Goal: Information Seeking & Learning: Learn about a topic

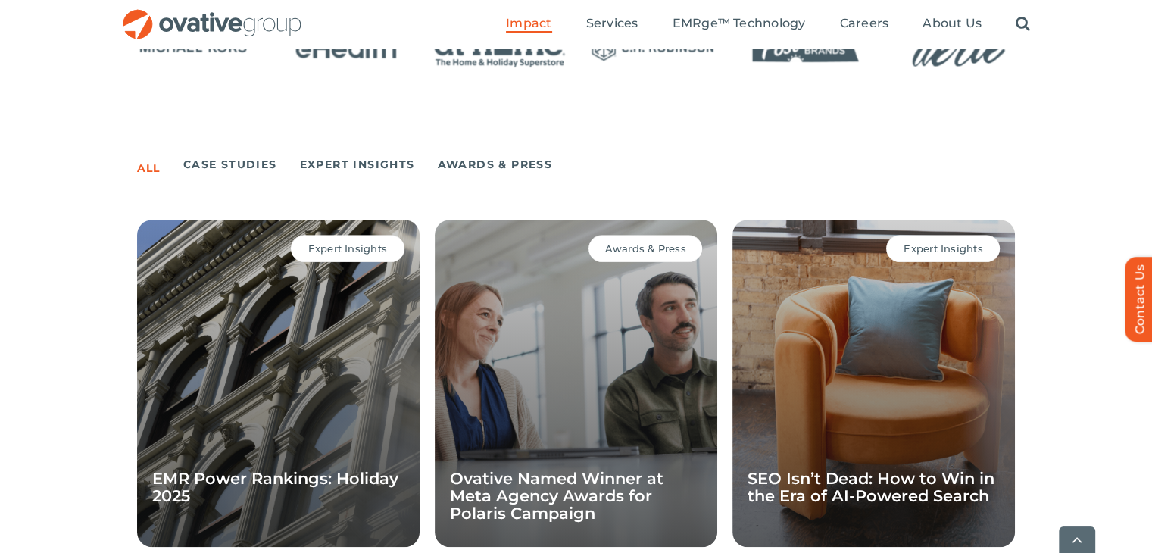
scroll to position [1033, 0]
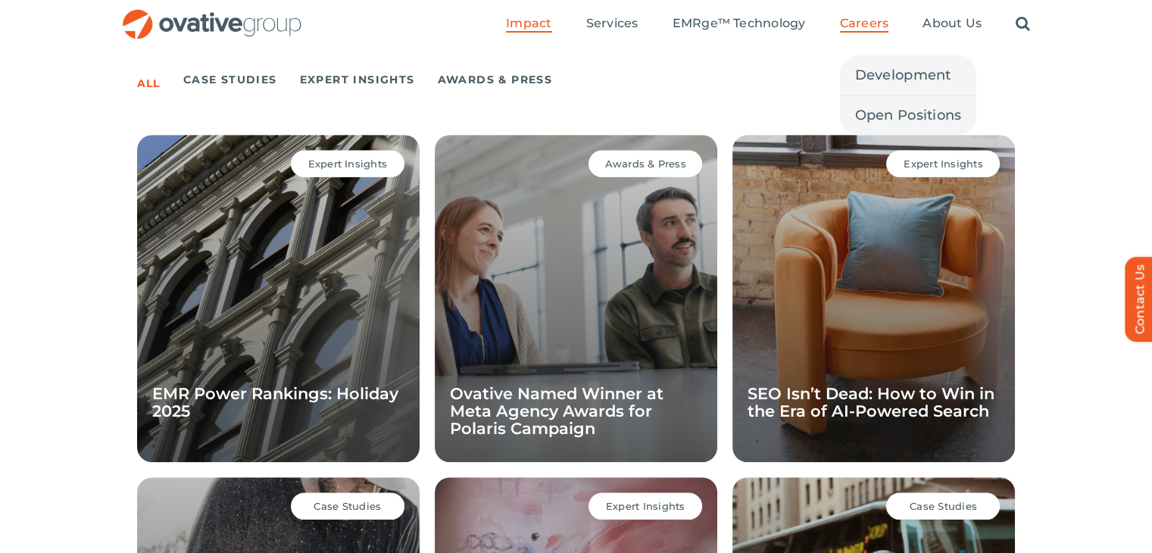
click at [877, 27] on span "Careers" at bounding box center [864, 23] width 49 height 15
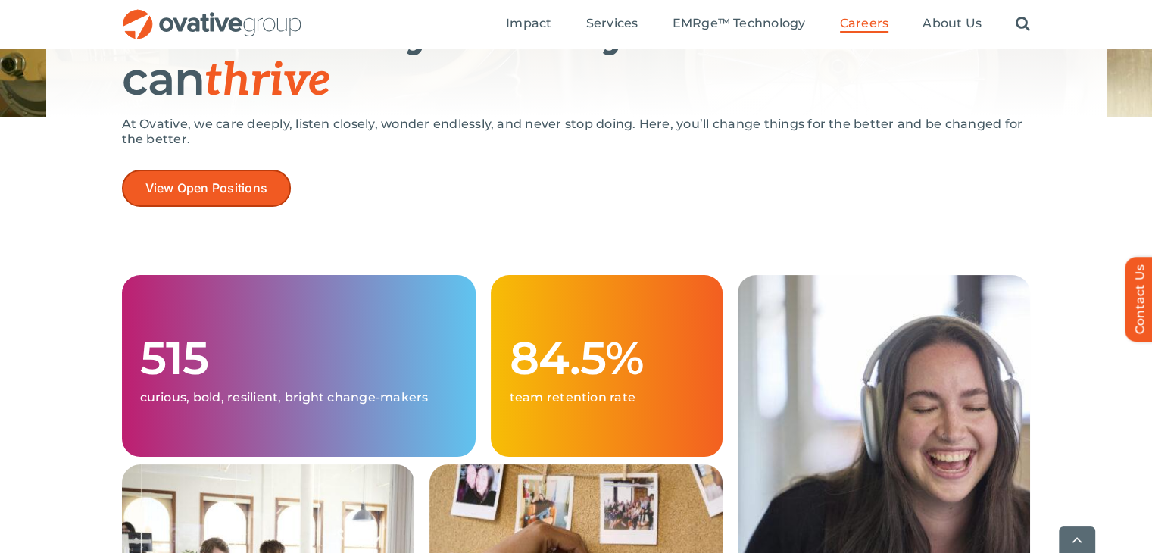
click at [193, 192] on span "View Open Positions" at bounding box center [206, 188] width 123 height 14
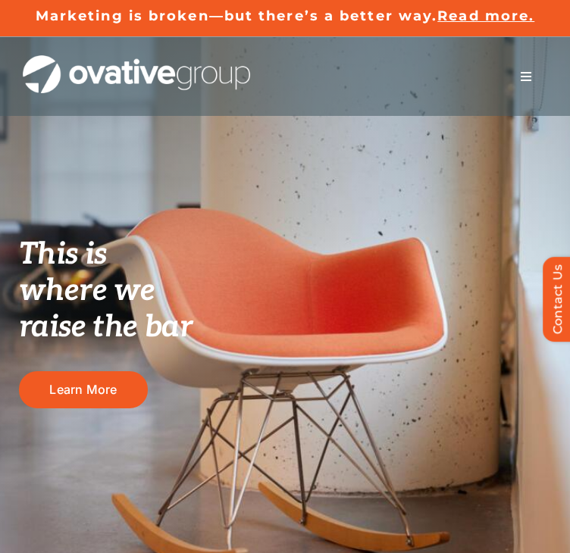
click at [530, 80] on span "Menu" at bounding box center [526, 76] width 12 height 12
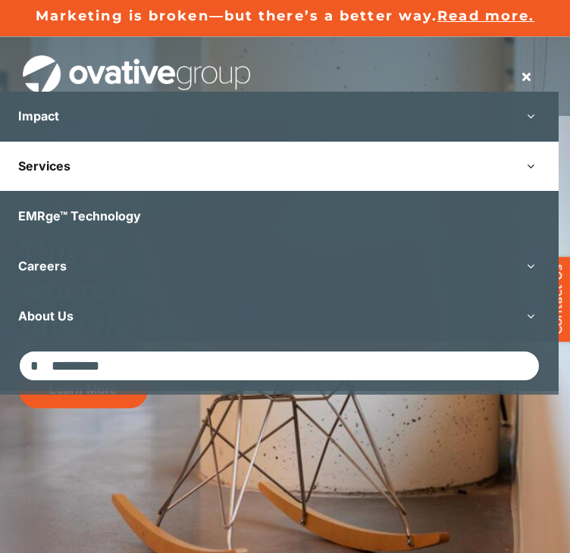
click at [542, 166] on button "Open submenu of Services" at bounding box center [530, 166] width 56 height 49
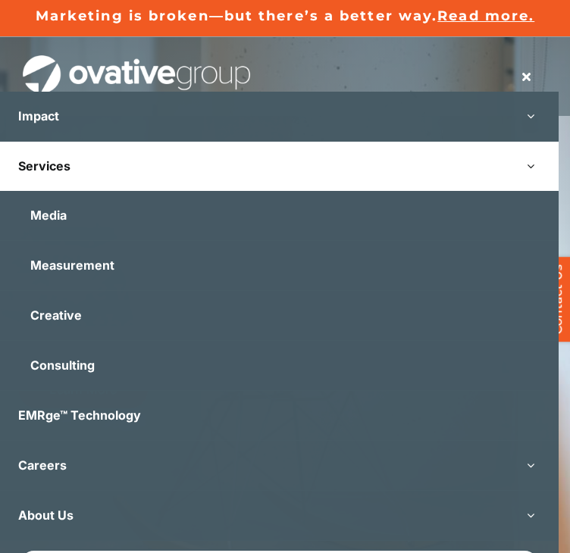
click at [548, 161] on button "Open submenu of Services" at bounding box center [530, 166] width 56 height 49
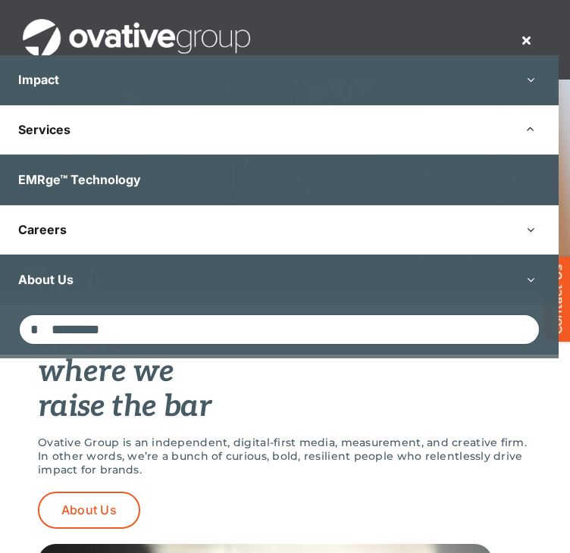
scroll to position [314, 0]
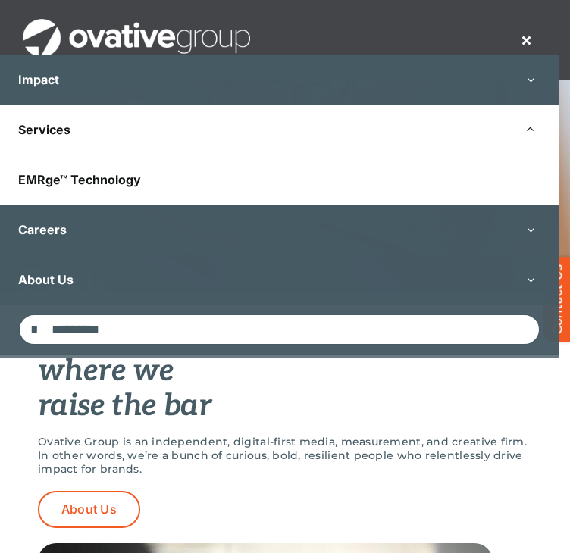
click at [357, 158] on link "EMRge™ Technology" at bounding box center [279, 179] width 558 height 49
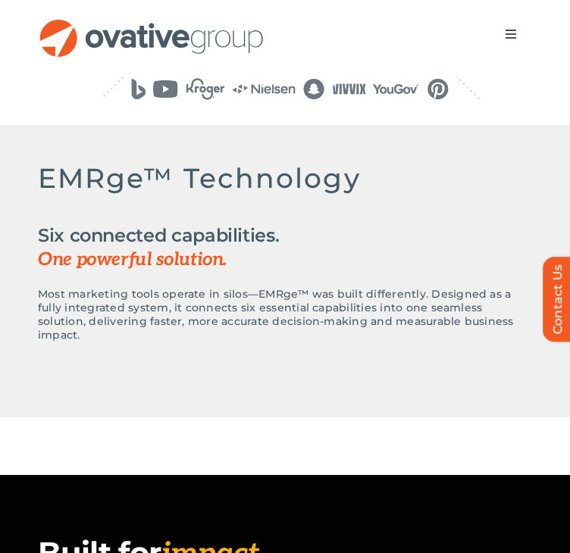
scroll to position [1512, 0]
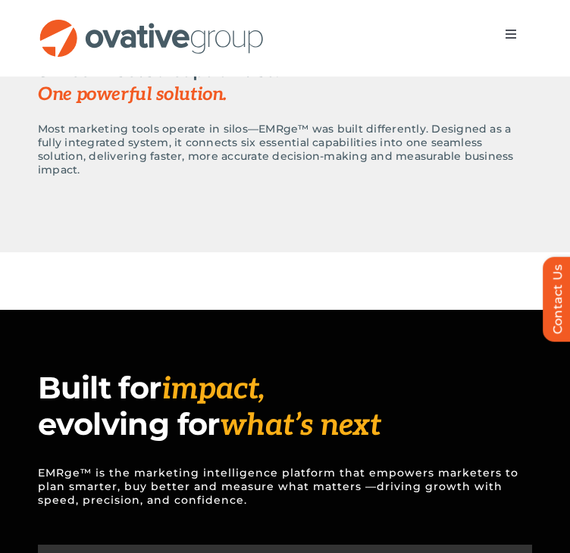
drag, startPoint x: 517, startPoint y: 35, endPoint x: 358, endPoint y: 361, distance: 362.8
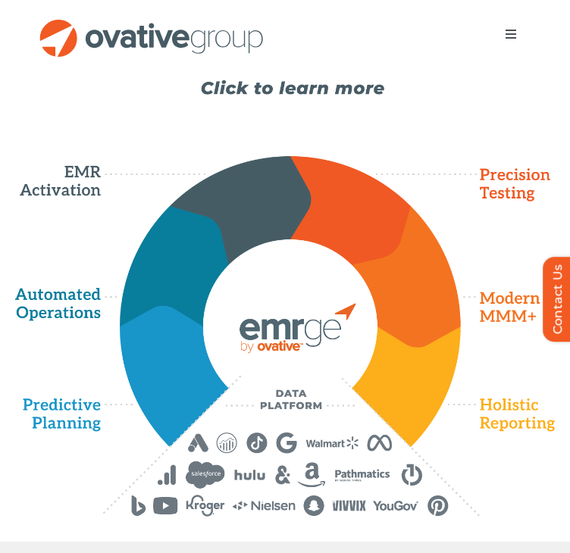
scroll to position [927, 0]
